Goal: Transaction & Acquisition: Purchase product/service

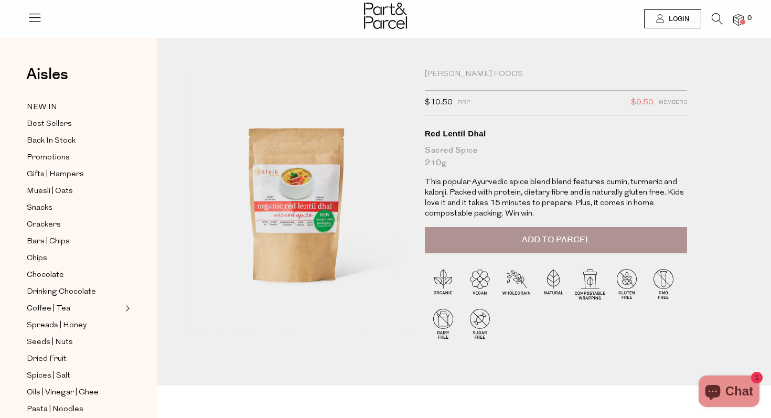
click at [725, 17] on li "0" at bounding box center [733, 20] width 21 height 14
click at [716, 17] on icon at bounding box center [717, 19] width 11 height 12
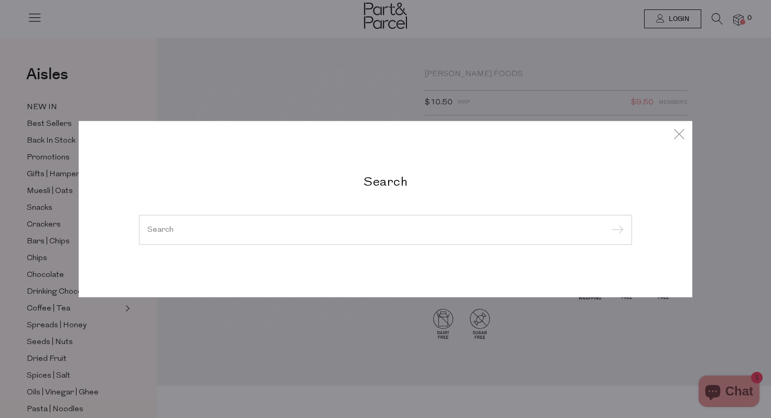
click at [405, 160] on div "Search" at bounding box center [386, 209] width 614 height 177
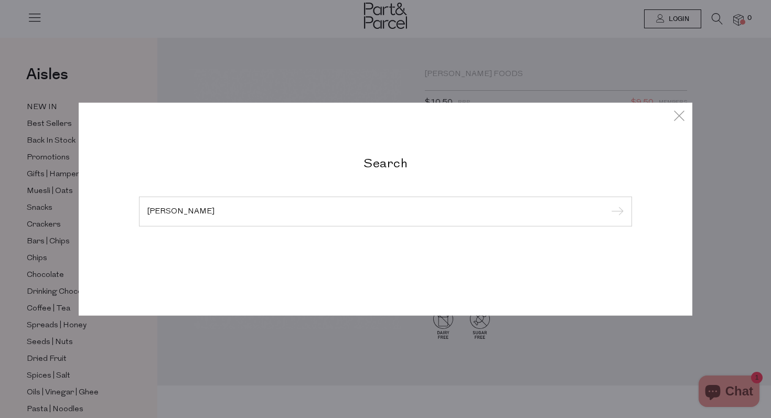
type input "SATVIK"
click at [608, 204] on input "submit" at bounding box center [616, 212] width 16 height 16
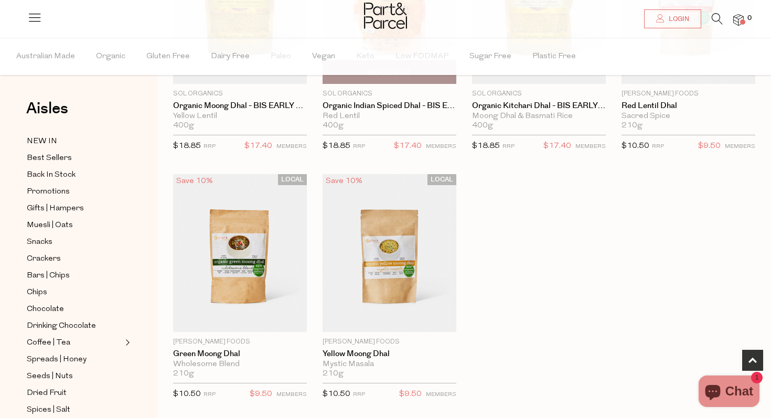
scroll to position [193, 0]
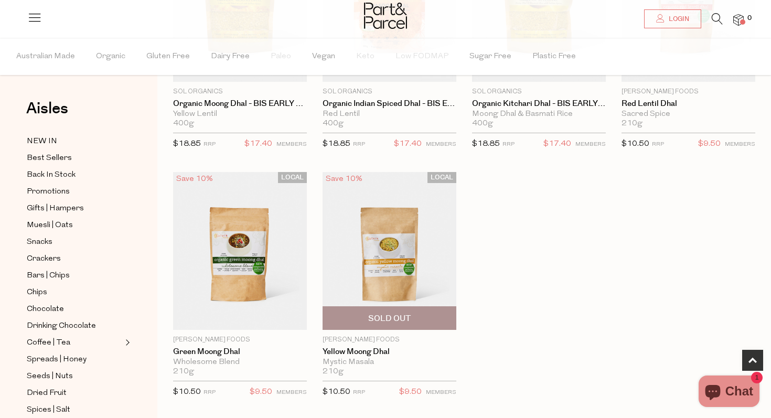
click at [366, 243] on img at bounding box center [390, 251] width 134 height 158
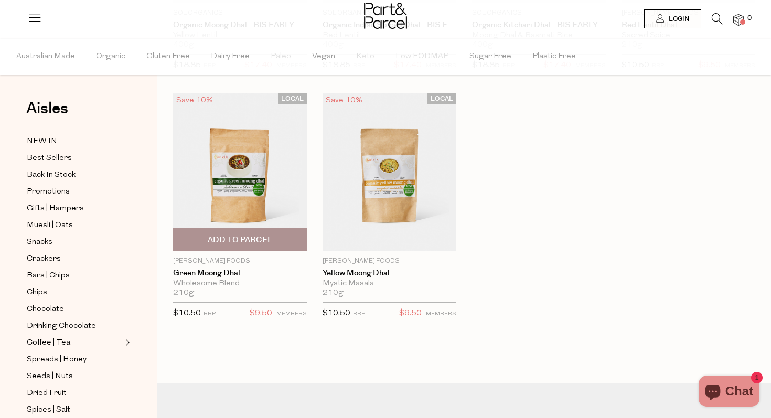
scroll to position [193, 0]
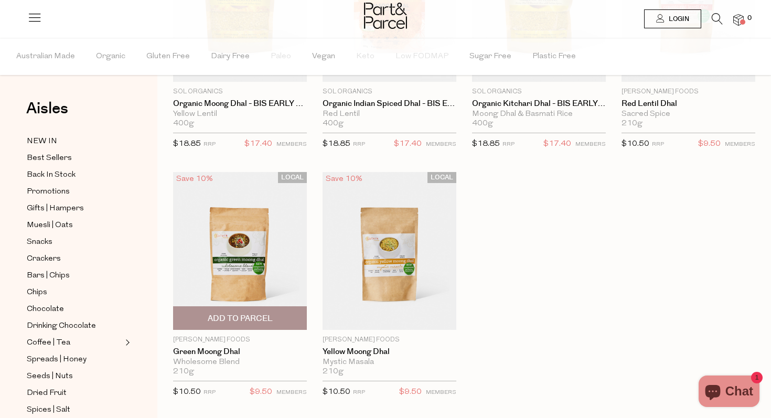
click at [250, 157] on div "LOCAL Save 8% 1 Sold Out Sol Organics Organic Moong Dhal - BIS EARLY OCT Yellow…" at bounding box center [456, 172] width 598 height 496
click at [243, 235] on img at bounding box center [240, 251] width 134 height 158
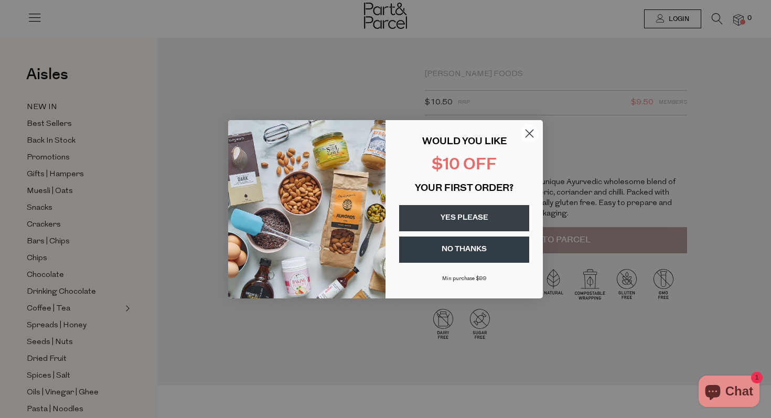
click at [525, 134] on circle "Close dialog" at bounding box center [529, 132] width 17 height 17
